Goal: Task Accomplishment & Management: Use online tool/utility

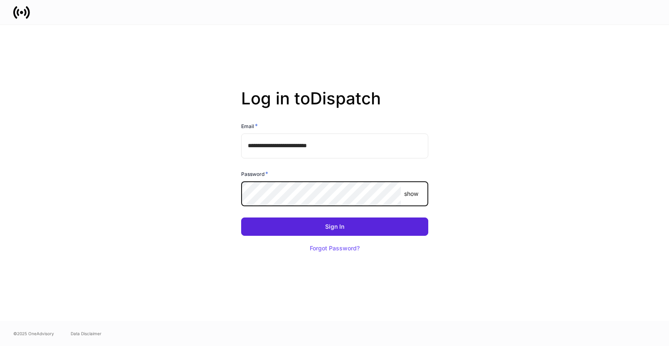
click at [0, 345] on com-1password-button at bounding box center [0, 346] width 0 height 0
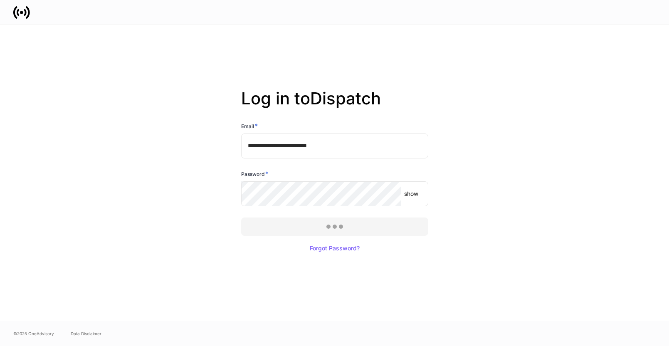
click at [321, 224] on div at bounding box center [334, 173] width 669 height 346
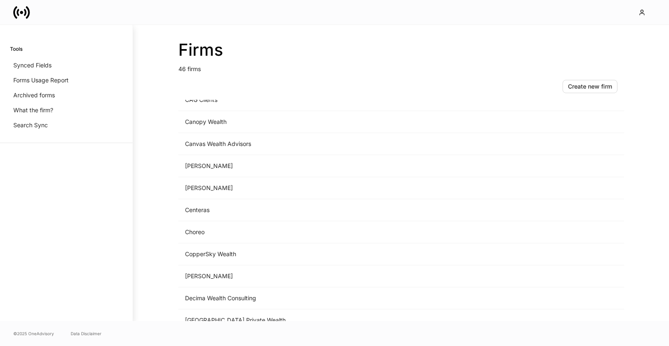
scroll to position [264, 0]
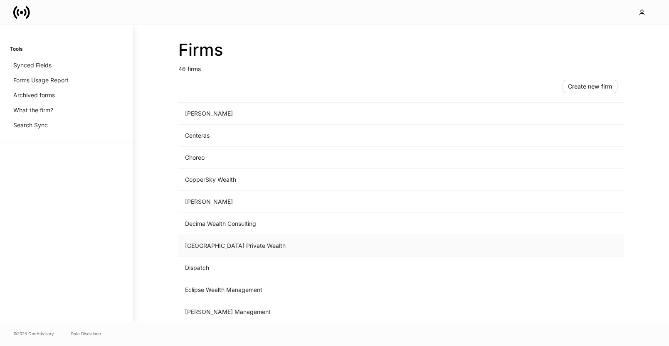
click at [296, 243] on td "[GEOGRAPHIC_DATA] Private Wealth" at bounding box center [332, 246] width 308 height 22
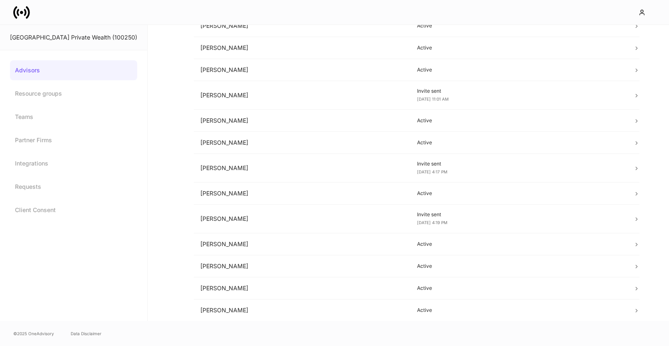
scroll to position [217, 0]
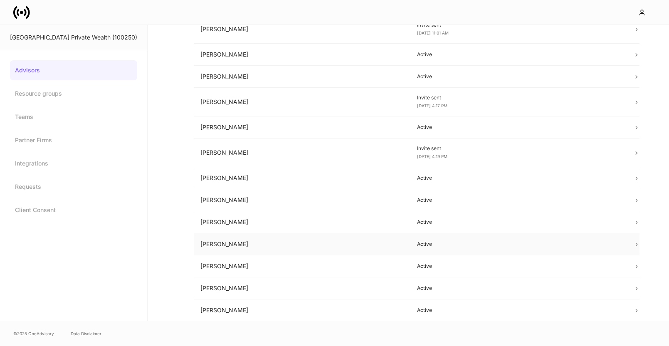
click at [330, 240] on td "[PERSON_NAME]" at bounding box center [302, 244] width 217 height 22
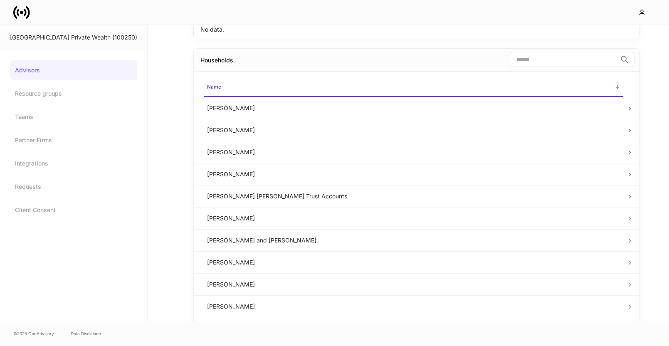
scroll to position [173, 0]
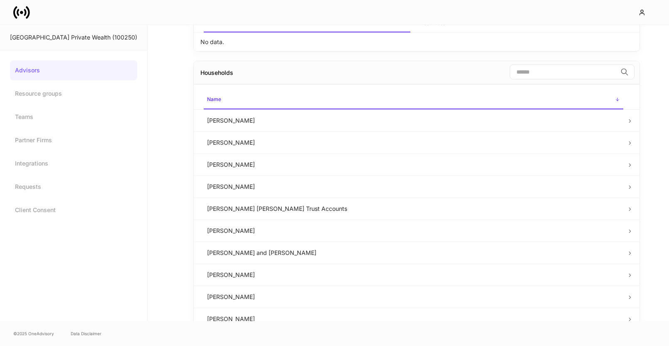
click at [515, 75] on input "search" at bounding box center [563, 71] width 107 height 15
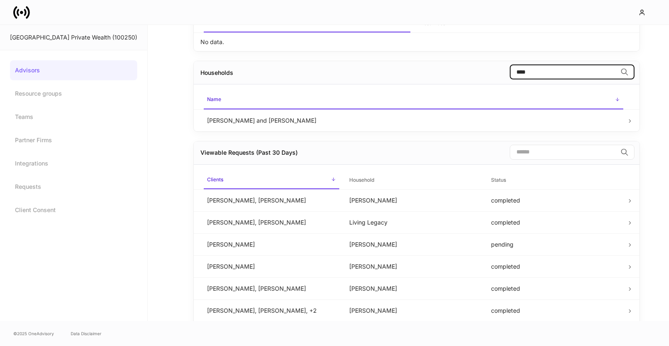
type input "****"
click at [424, 120] on td "[PERSON_NAME] and [PERSON_NAME]" at bounding box center [413, 120] width 426 height 22
click at [627, 123] on icon at bounding box center [630, 121] width 6 height 6
click at [274, 123] on td "[PERSON_NAME] and [PERSON_NAME]" at bounding box center [413, 120] width 426 height 22
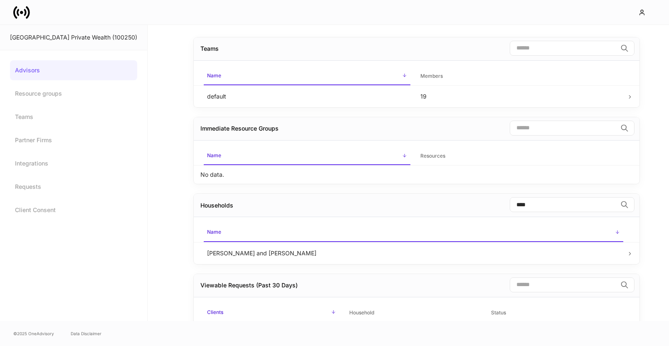
scroll to position [72, 0]
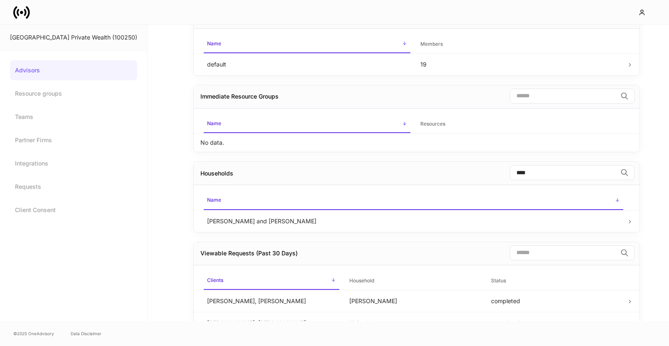
click at [324, 224] on td "[PERSON_NAME] and [PERSON_NAME]" at bounding box center [413, 221] width 426 height 22
click at [233, 215] on td "[PERSON_NAME] and [PERSON_NAME]" at bounding box center [413, 221] width 426 height 22
click at [271, 223] on td "[PERSON_NAME] and [PERSON_NAME]" at bounding box center [413, 221] width 426 height 22
click at [561, 174] on input "****" at bounding box center [563, 172] width 107 height 15
click at [565, 202] on span "Name sorted ascending" at bounding box center [413, 201] width 419 height 18
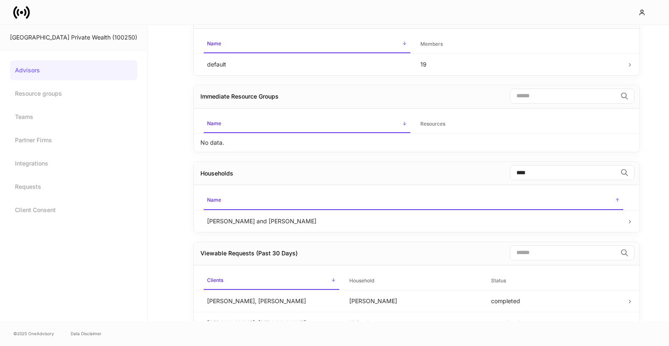
click at [627, 220] on icon at bounding box center [630, 222] width 6 height 6
click at [627, 221] on icon at bounding box center [630, 222] width 6 height 6
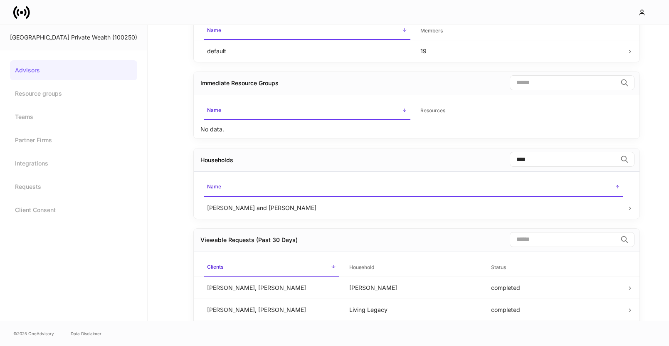
scroll to position [87, 0]
click at [561, 160] on input "****" at bounding box center [563, 157] width 107 height 15
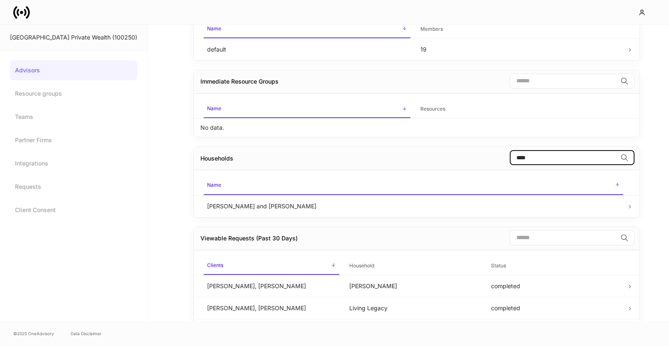
click at [561, 160] on input "****" at bounding box center [563, 157] width 107 height 15
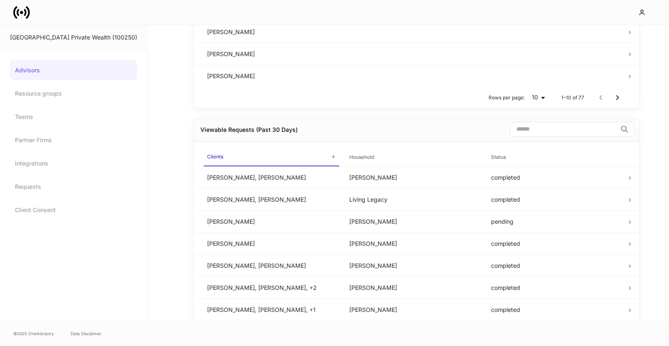
scroll to position [443, 0]
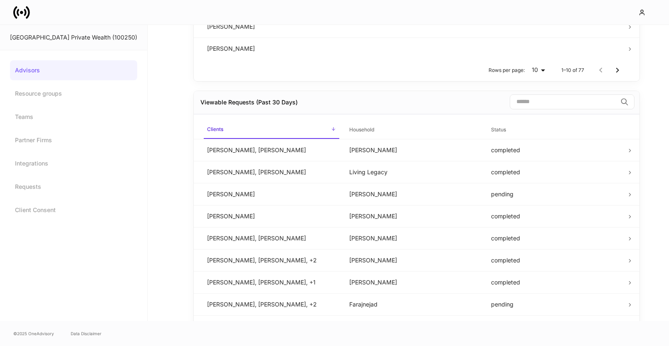
click at [565, 105] on input "search" at bounding box center [563, 101] width 107 height 15
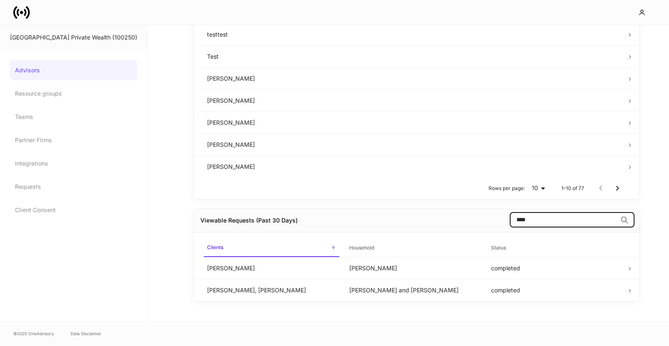
scroll to position [303, 0]
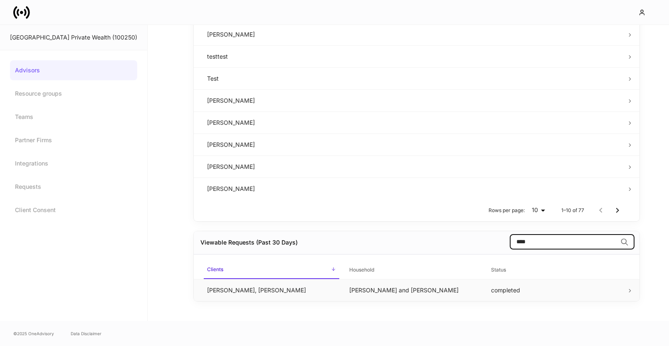
type input "****"
click at [484, 291] on td "completed" at bounding box center [555, 290] width 142 height 22
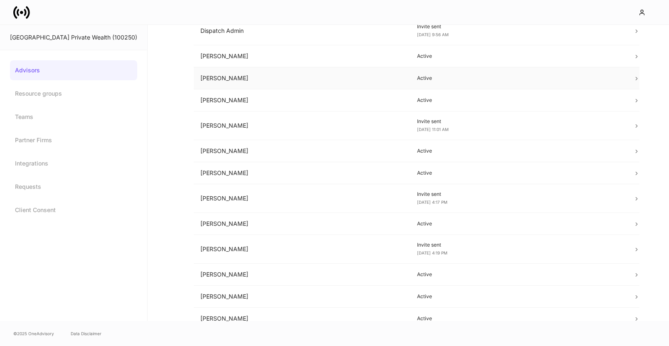
scroll to position [217, 0]
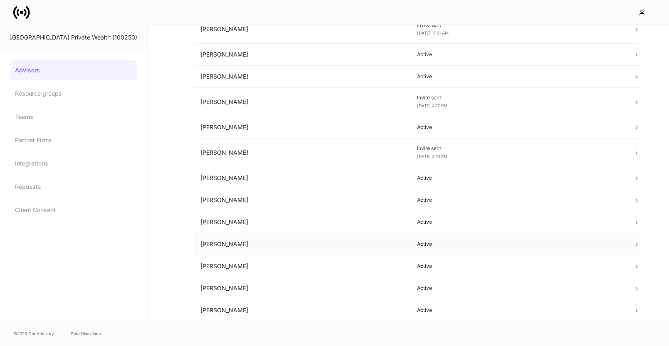
click at [253, 245] on td "[PERSON_NAME]" at bounding box center [302, 244] width 217 height 22
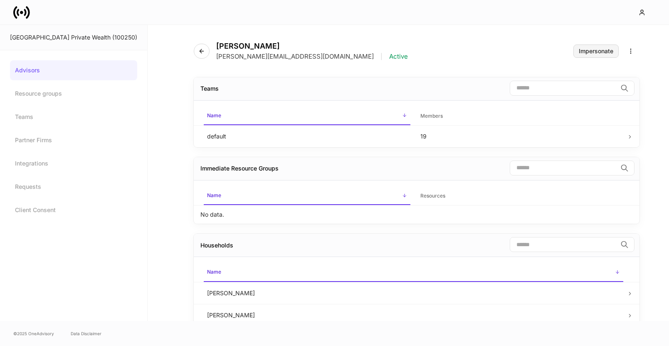
click at [579, 52] on div "Impersonate" at bounding box center [596, 51] width 35 height 6
